Goal: Navigation & Orientation: Find specific page/section

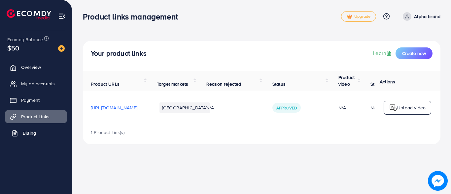
click at [37, 136] on link "Billing" at bounding box center [36, 133] width 62 height 13
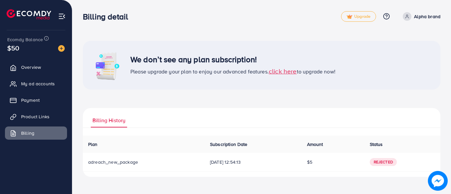
click at [282, 71] on span "click here" at bounding box center [283, 71] width 28 height 9
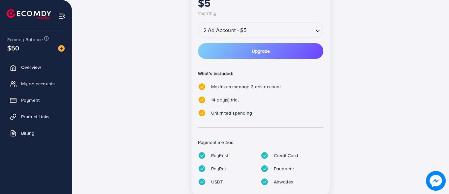
scroll to position [187, 0]
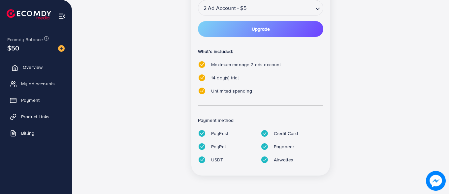
click at [30, 66] on span "Overview" at bounding box center [33, 67] width 20 height 7
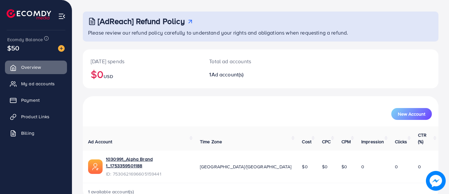
scroll to position [33, 0]
